Goal: Task Accomplishment & Management: Use online tool/utility

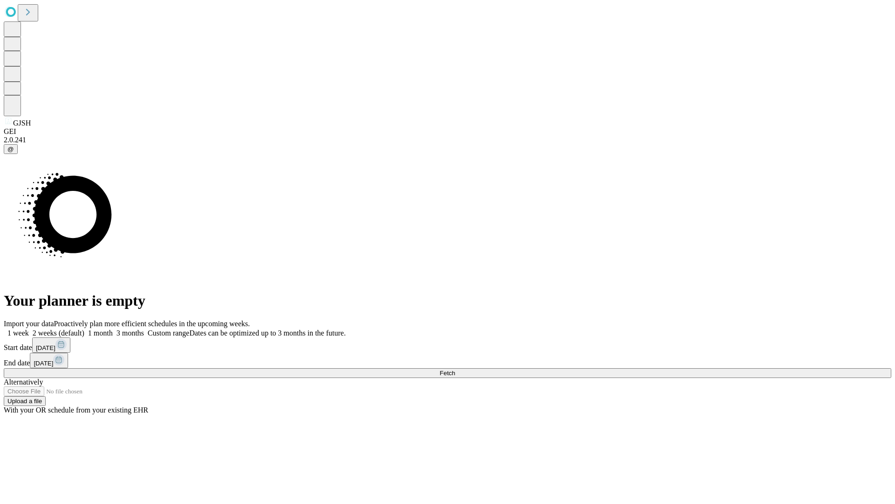
click at [455, 369] on span "Fetch" at bounding box center [447, 372] width 15 height 7
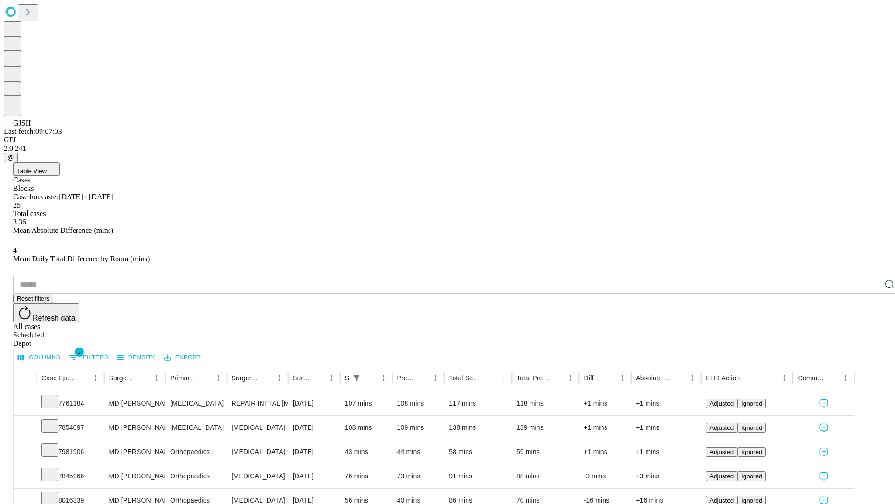
scroll to position [31, 0]
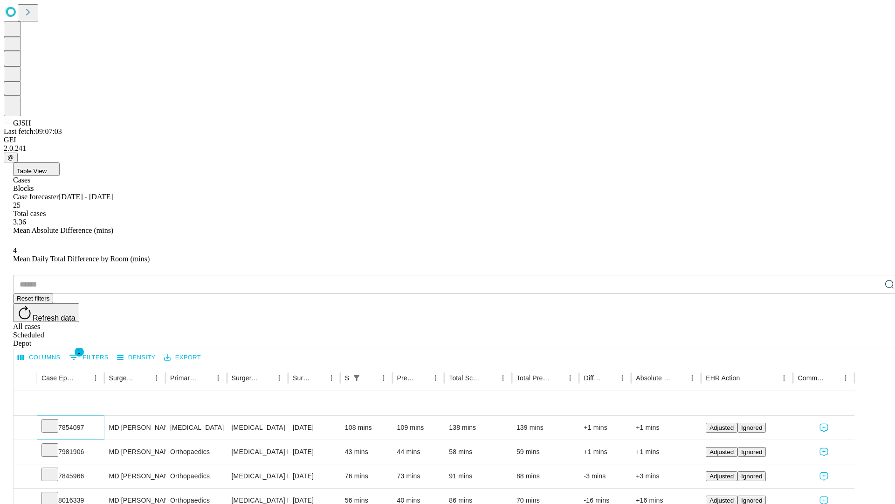
click at [55, 420] on icon at bounding box center [49, 424] width 9 height 9
